Goal: Transaction & Acquisition: Purchase product/service

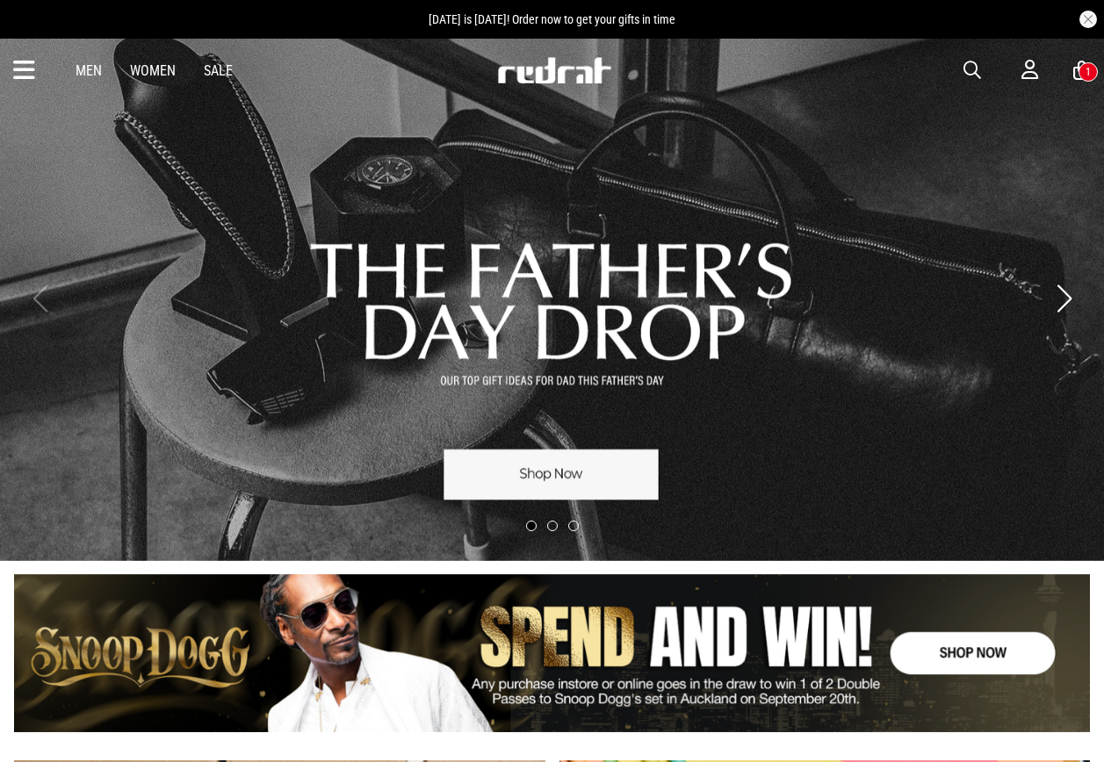
click at [971, 71] on span "button" at bounding box center [972, 70] width 18 height 21
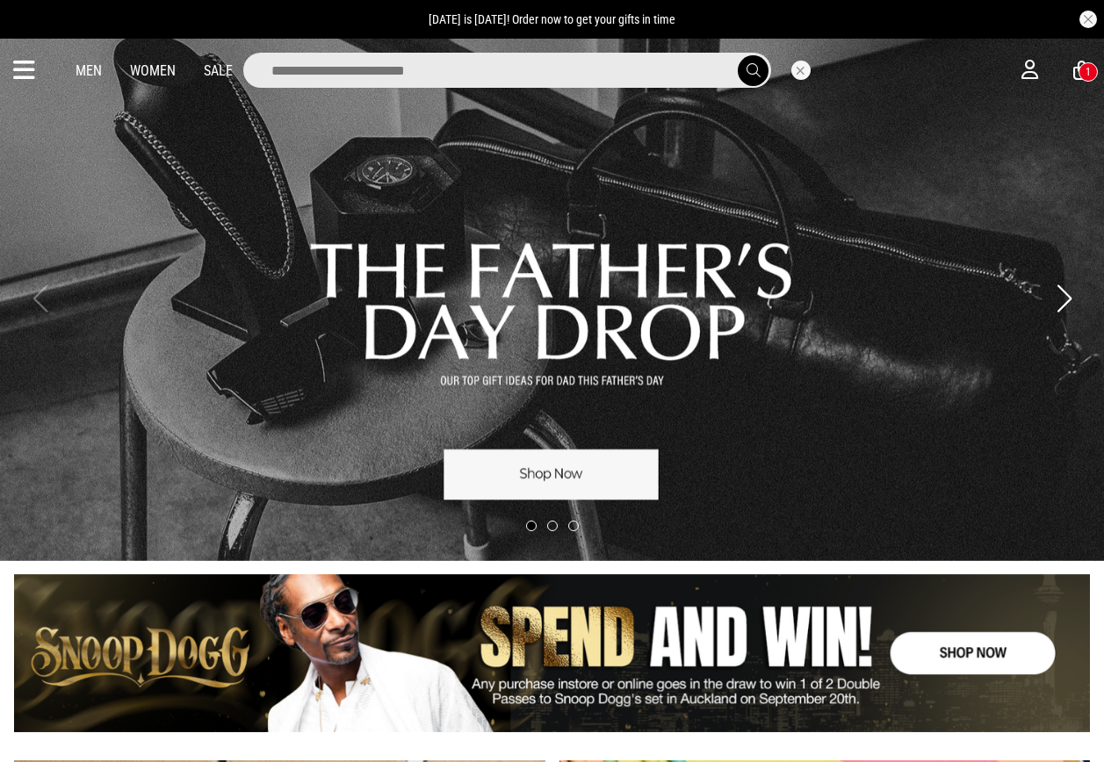
drag, startPoint x: 617, startPoint y: 65, endPoint x: 572, endPoint y: 29, distance: 58.1
click at [615, 66] on input "search" at bounding box center [507, 70] width 528 height 35
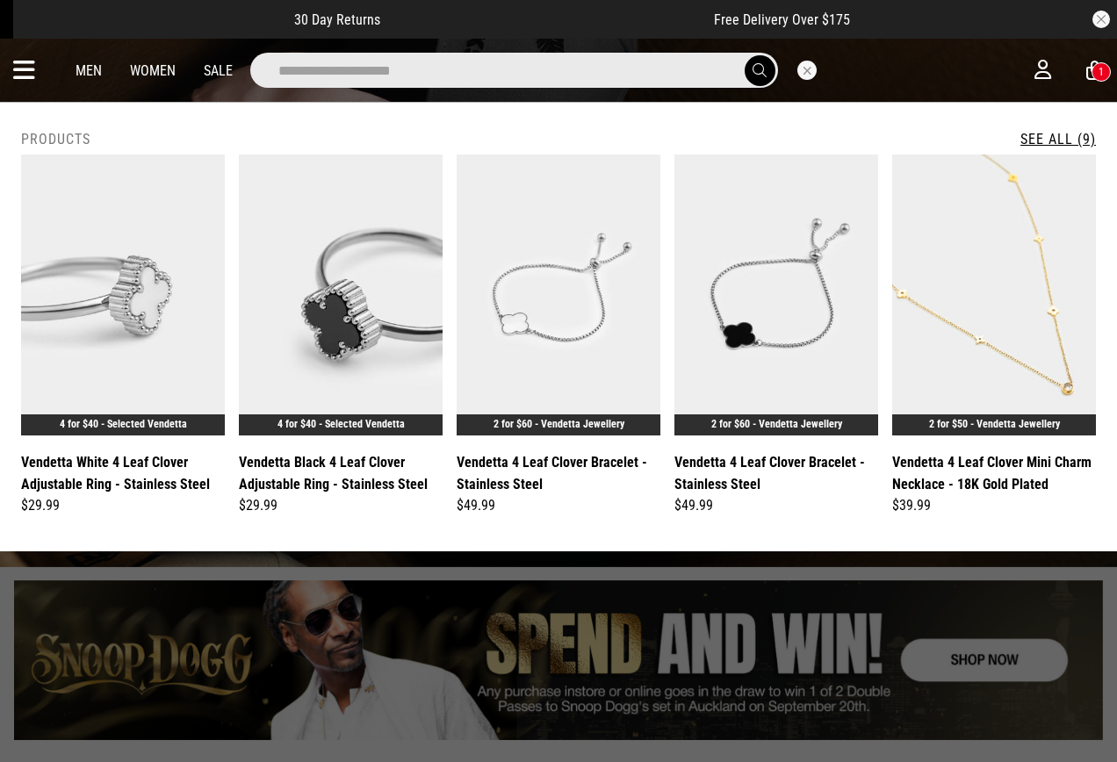
type input "**********"
click at [745, 55] on button "submit" at bounding box center [760, 70] width 31 height 31
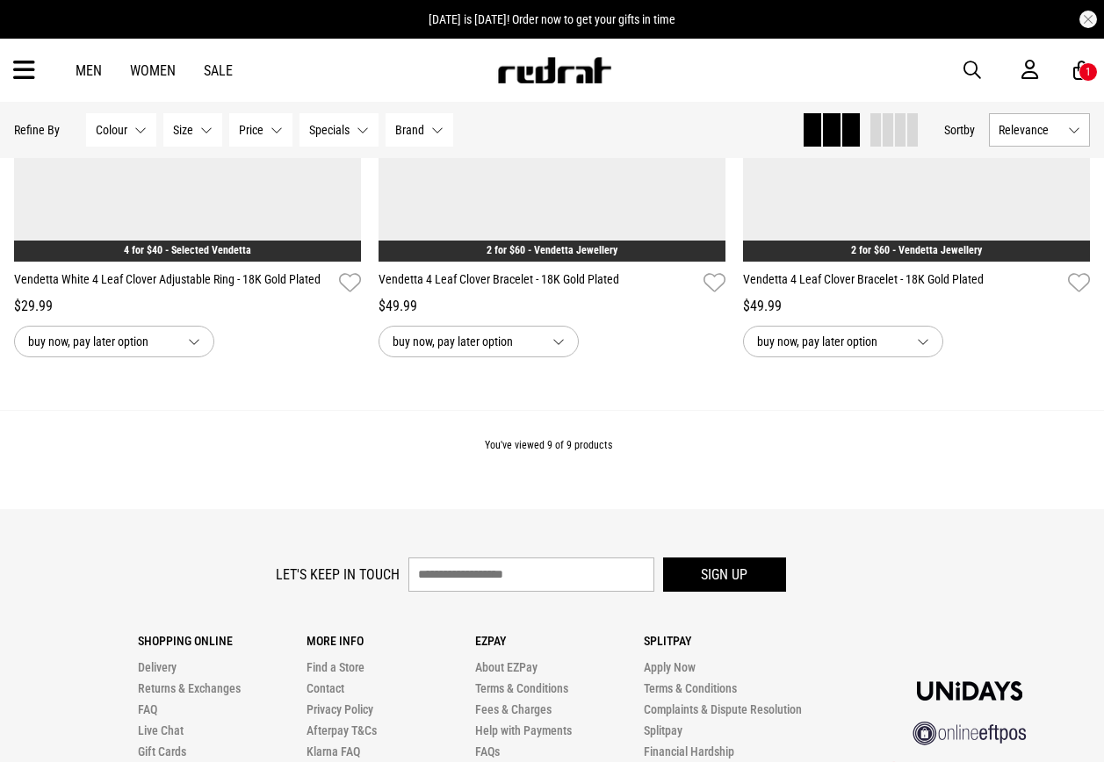
scroll to position [1736, 0]
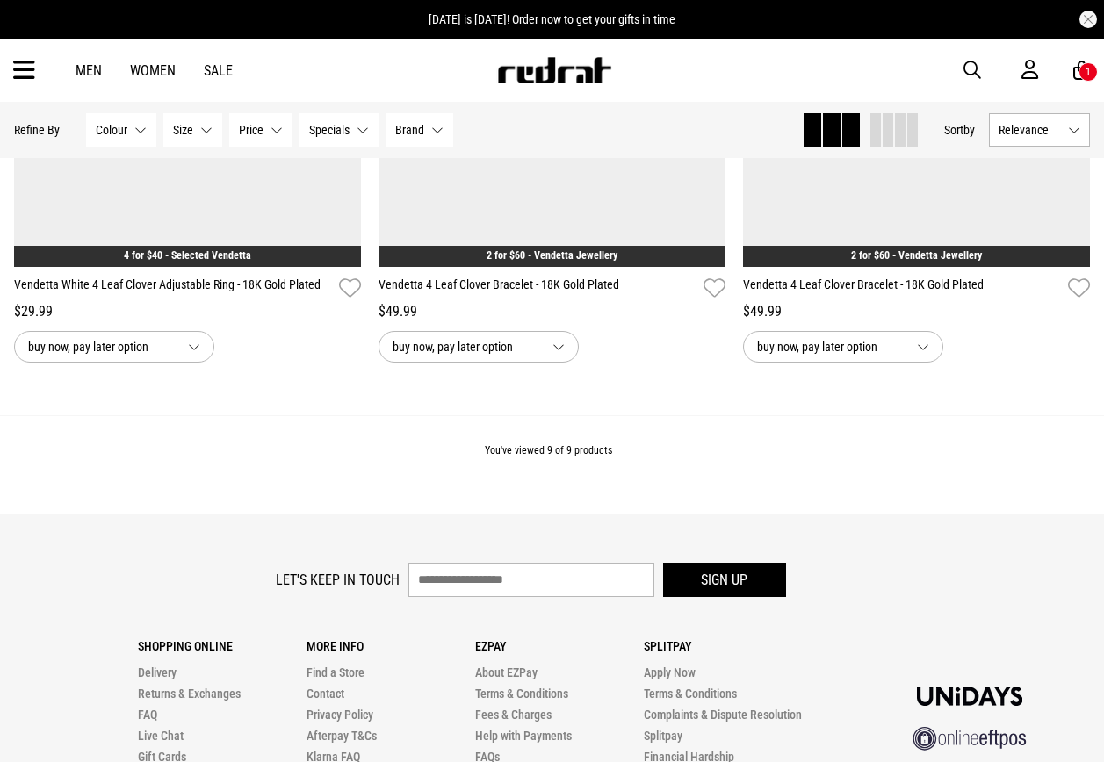
click at [13, 68] on icon at bounding box center [24, 70] width 22 height 29
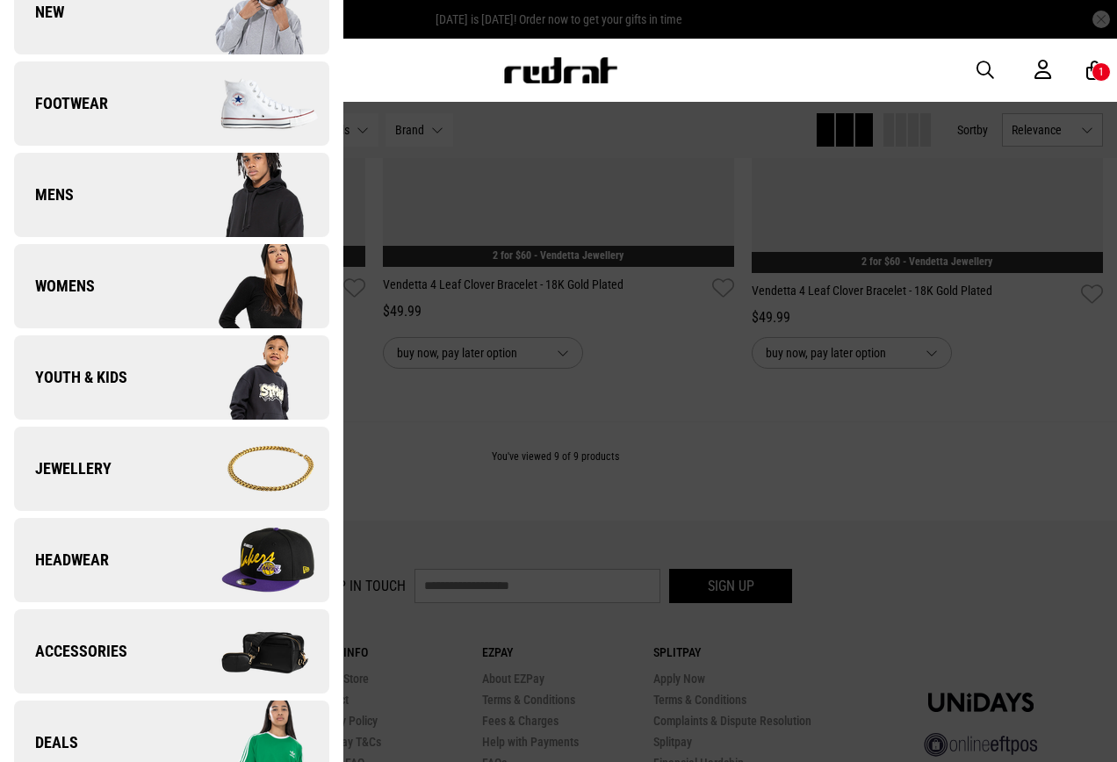
scroll to position [263, 0]
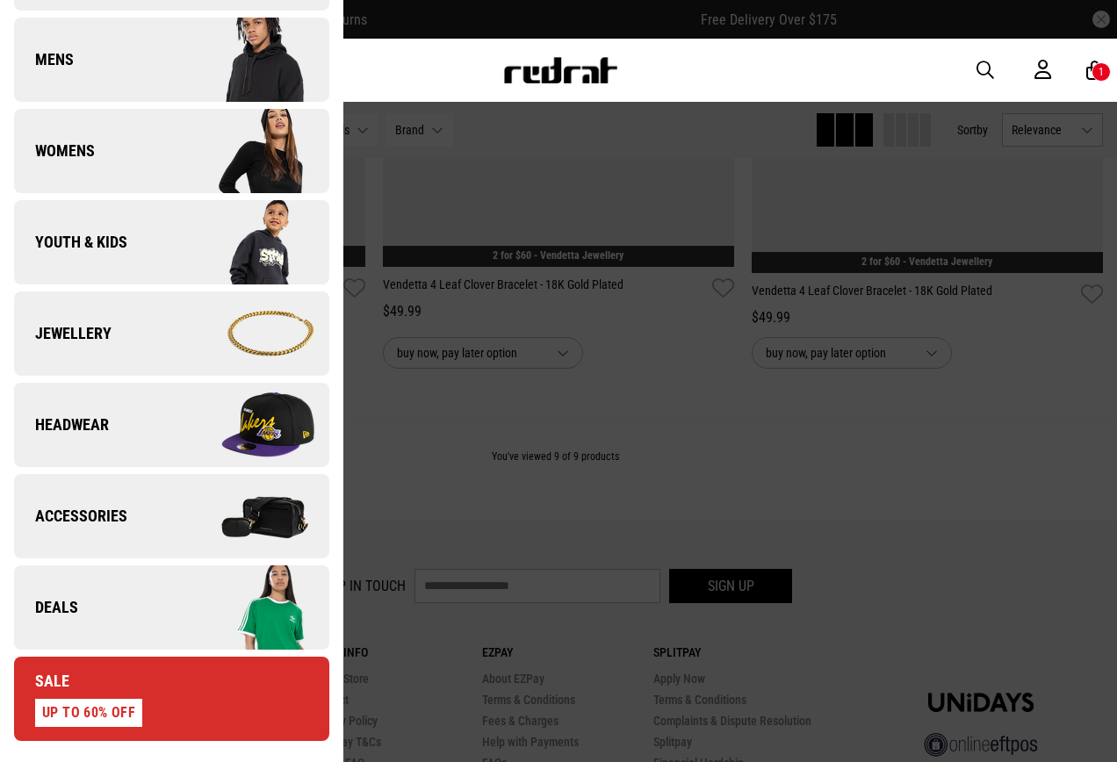
click at [99, 609] on link "Deals" at bounding box center [171, 607] width 315 height 84
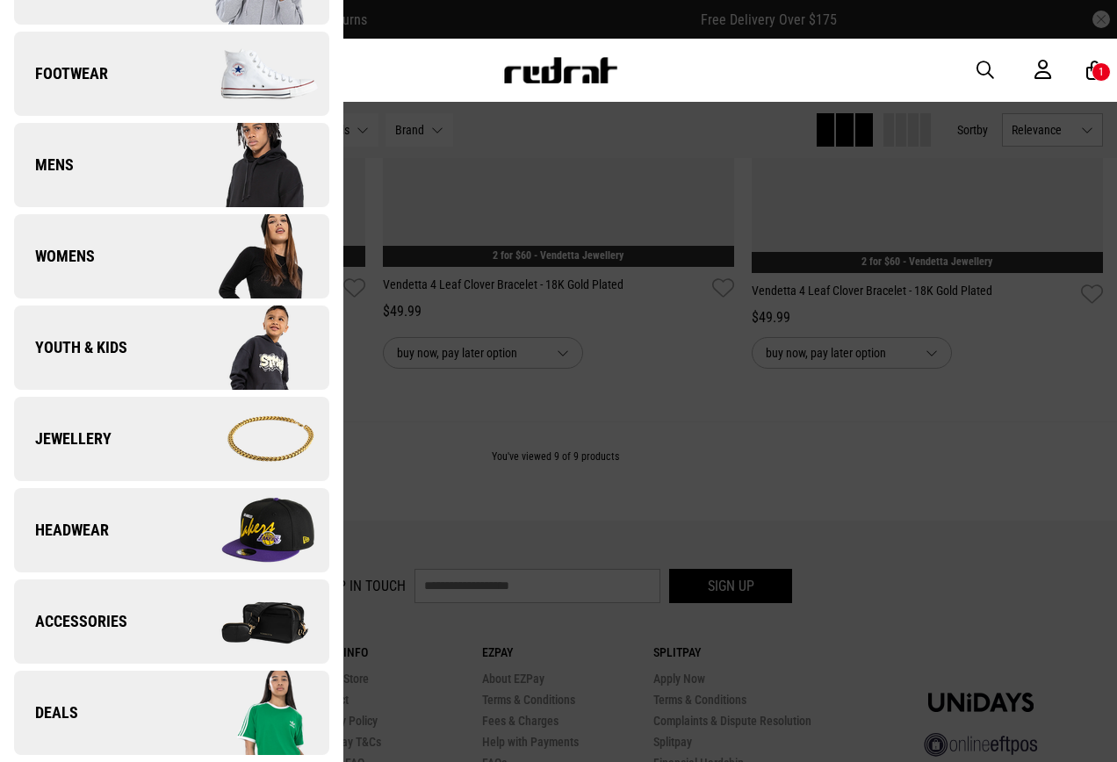
scroll to position [0, 0]
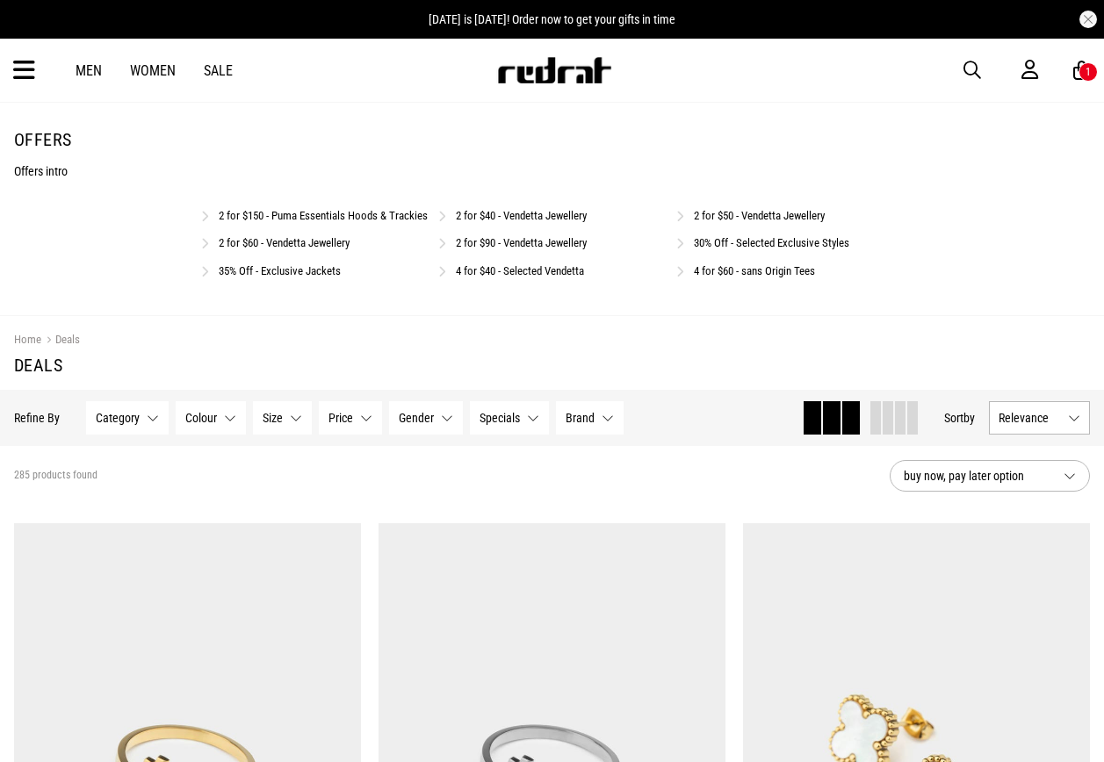
click at [485, 219] on link "2 for $40 - Vendetta Jewellery" at bounding box center [521, 215] width 131 height 13
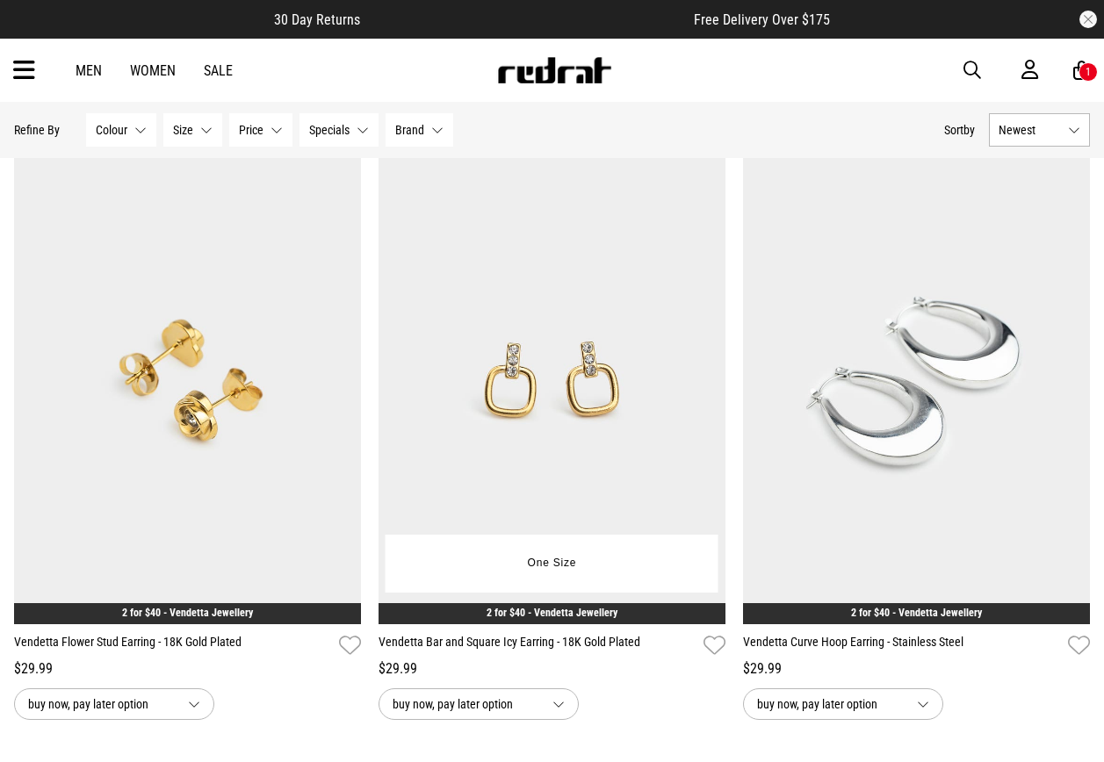
scroll to position [4917, 0]
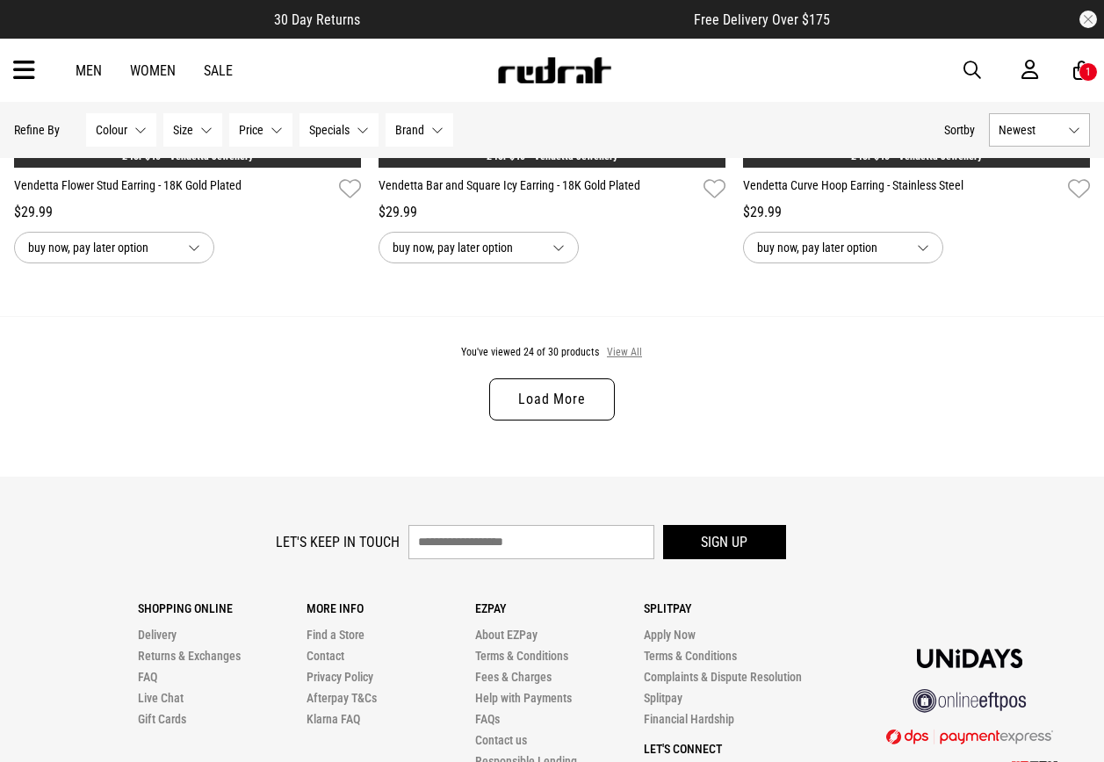
click at [622, 361] on button "View All" at bounding box center [624, 353] width 37 height 16
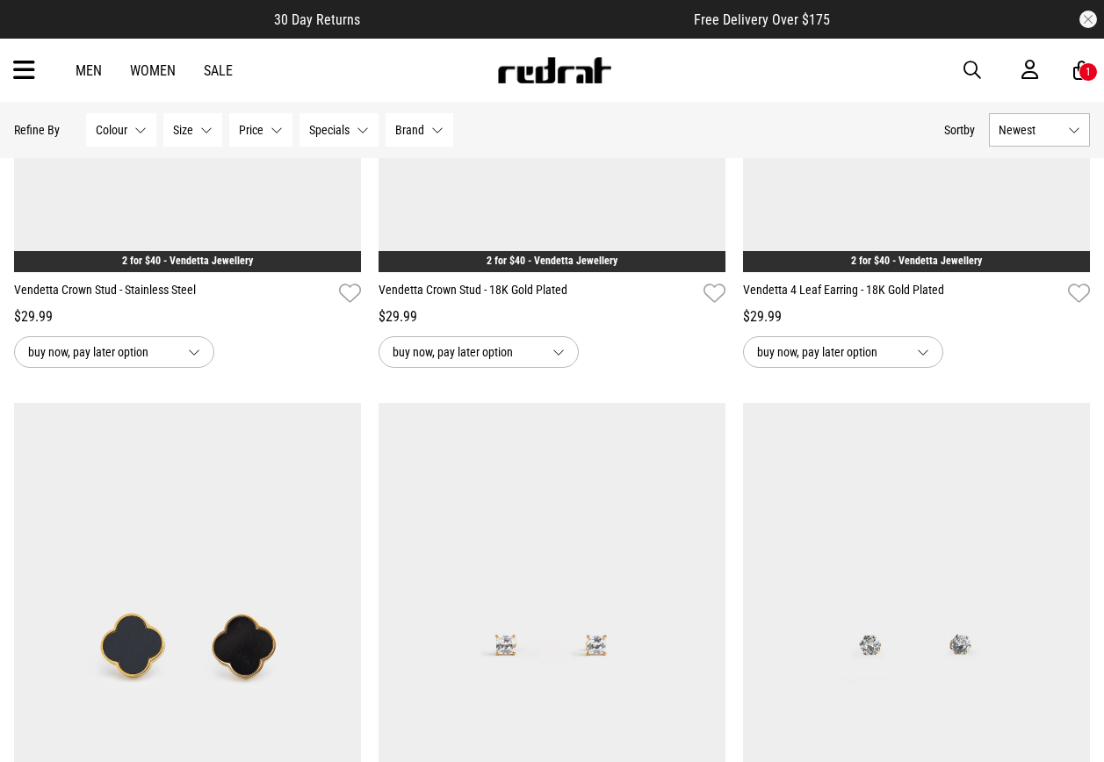
scroll to position [5269, 0]
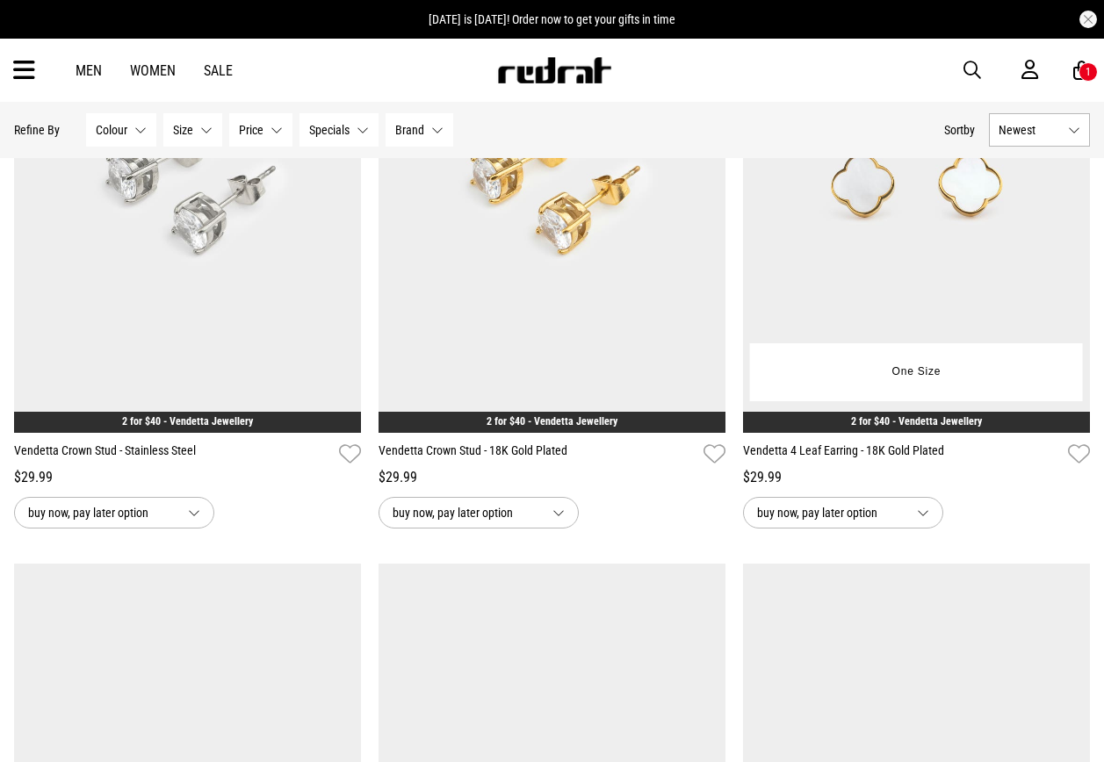
drag, startPoint x: 926, startPoint y: 244, endPoint x: 914, endPoint y: 251, distance: 13.4
click at [926, 244] on img at bounding box center [916, 190] width 347 height 486
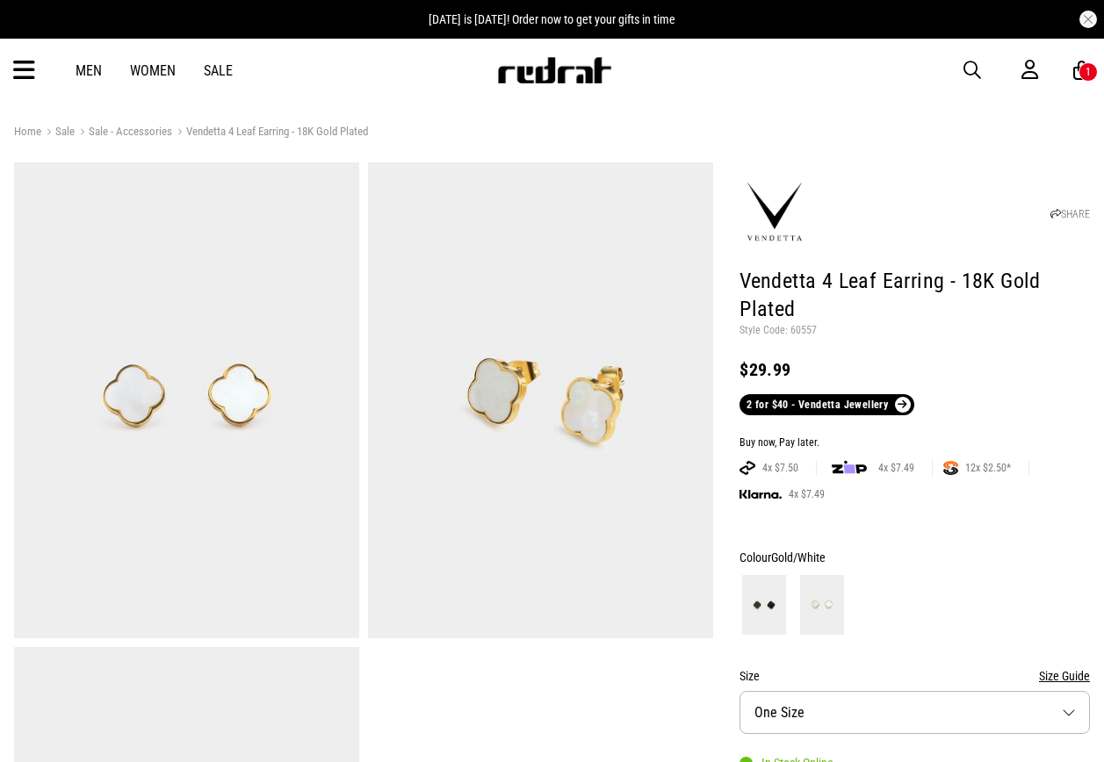
click at [804, 324] on p "Style Code: 60557" at bounding box center [914, 331] width 350 height 14
click at [809, 330] on p "Style Code: 60557" at bounding box center [914, 331] width 350 height 14
copy p "60557"
